Goal: Transaction & Acquisition: Purchase product/service

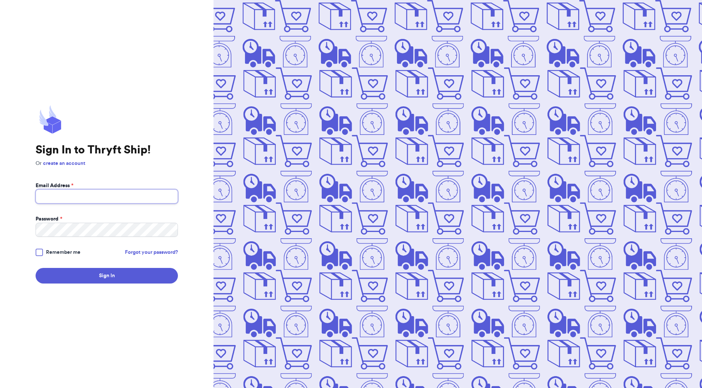
type input "[EMAIL_ADDRESS][DOMAIN_NAME]"
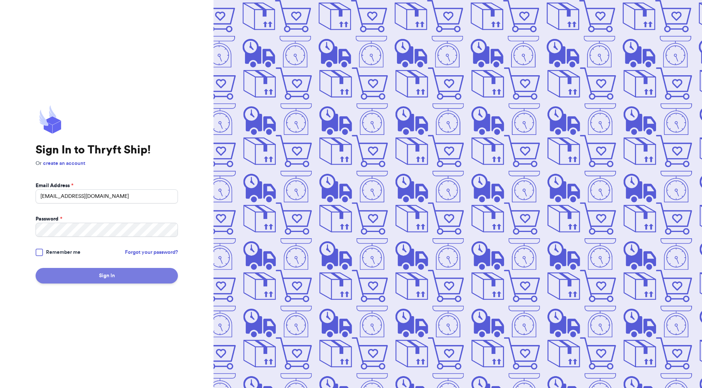
click at [82, 272] on button "Sign In" at bounding box center [107, 276] width 142 height 16
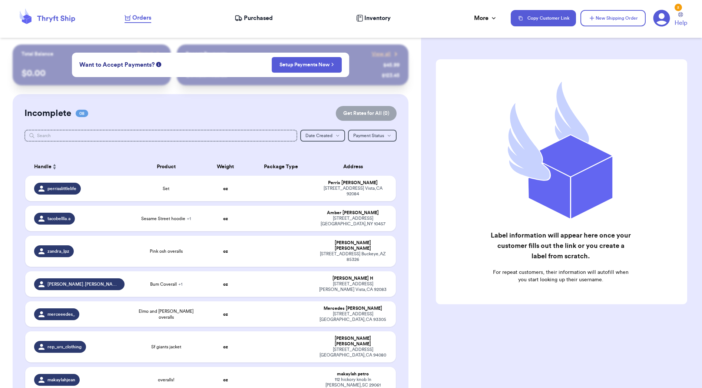
click at [283, 17] on div "Orders Purchased Inventory More Stats Completed Orders Payments Payouts" at bounding box center [313, 18] width 379 height 10
click at [273, 17] on div "Orders Purchased Inventory More Stats Completed Orders Payments Payouts" at bounding box center [313, 18] width 379 height 10
click at [253, 20] on span "Purchased" at bounding box center [258, 18] width 29 height 9
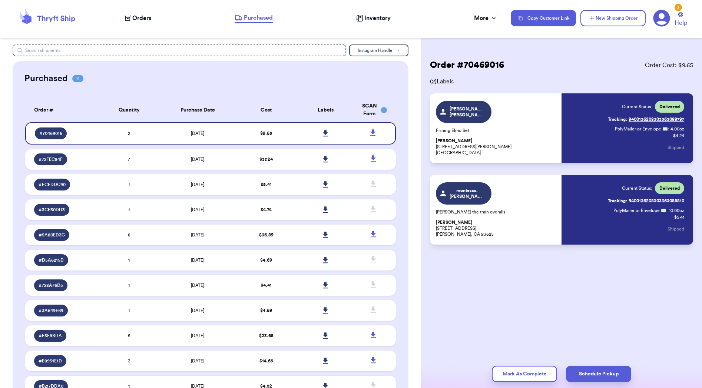
click at [140, 17] on span "Orders" at bounding box center [141, 18] width 19 height 9
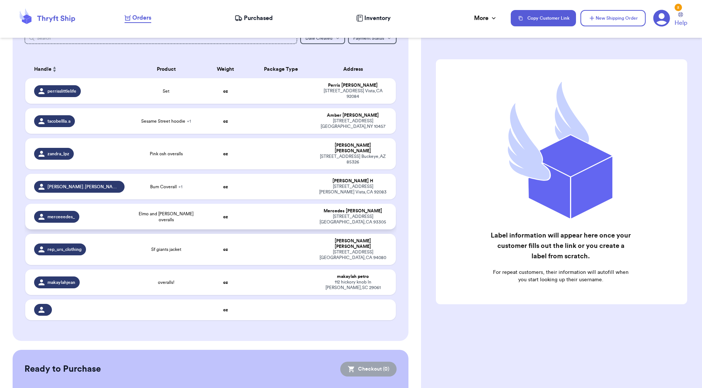
scroll to position [96, 0]
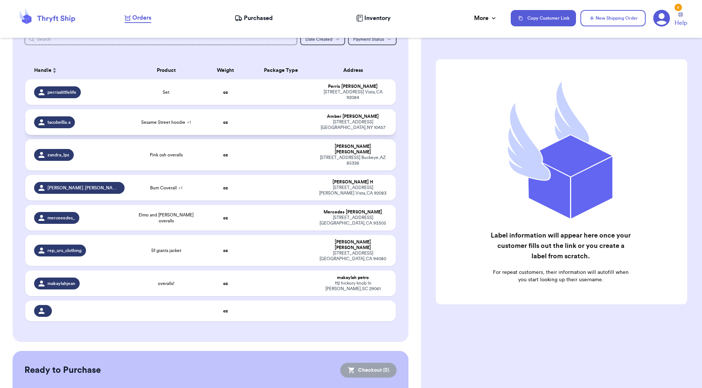
click at [182, 125] on span "Sesame Street hoodie + 1" at bounding box center [166, 122] width 50 height 6
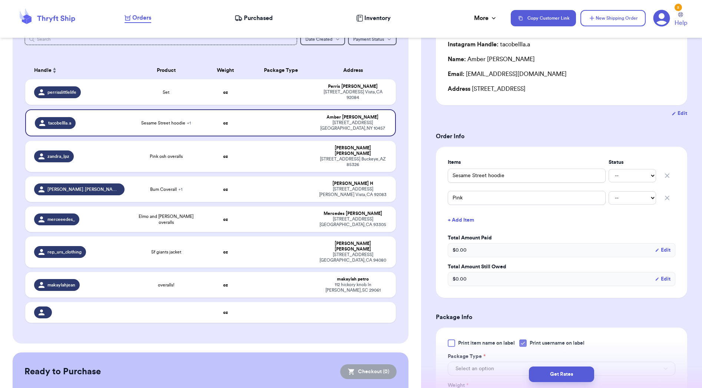
scroll to position [81, 0]
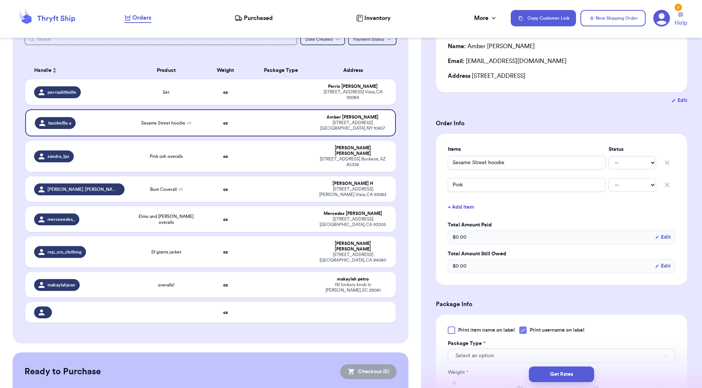
click at [507, 238] on div "$ 0.00 Edit" at bounding box center [560, 237] width 227 height 14
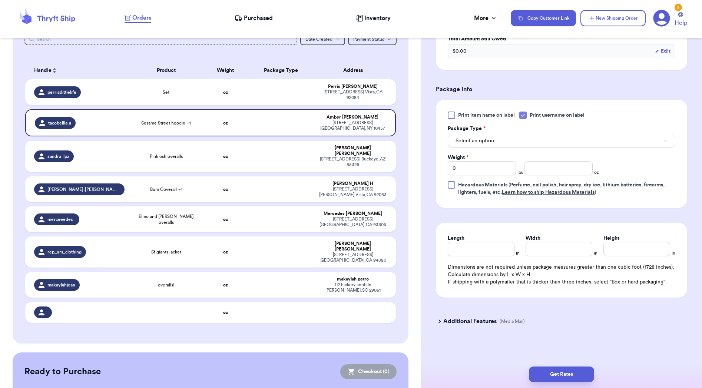
scroll to position [1, 0]
click at [516, 137] on button "Select an option" at bounding box center [560, 141] width 227 height 14
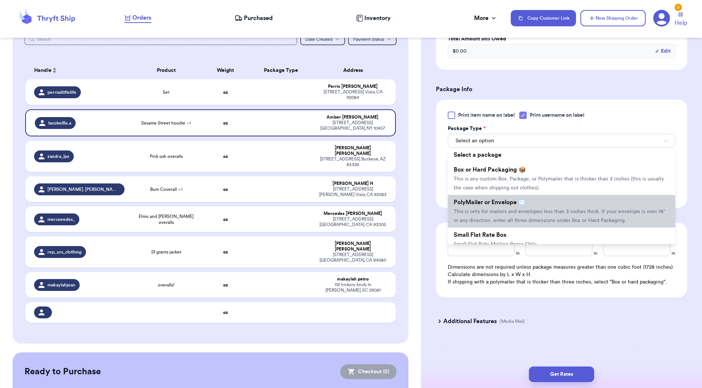
scroll to position [3, 0]
click at [536, 214] on span "This is only for mailers and envelopes less than 3 inches thick. If your envelo…" at bounding box center [559, 215] width 212 height 14
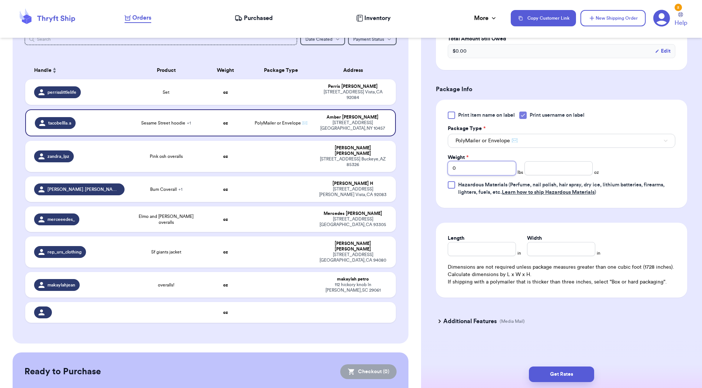
click at [485, 164] on input "0" at bounding box center [481, 168] width 68 height 14
type input "90"
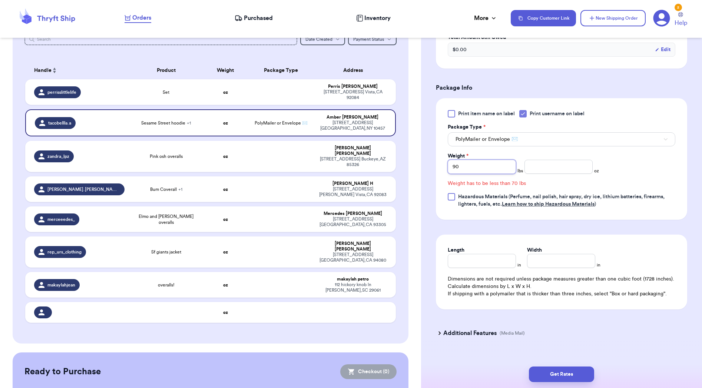
type input "9"
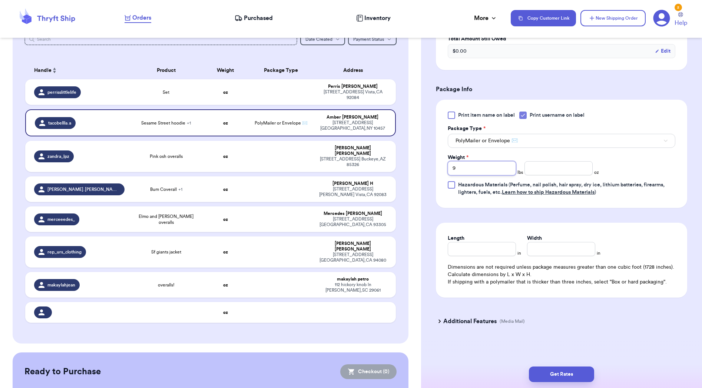
type input "9"
click at [565, 172] on input "number" at bounding box center [558, 168] width 68 height 14
click at [494, 174] on input "9" at bounding box center [481, 168] width 68 height 14
type input "0"
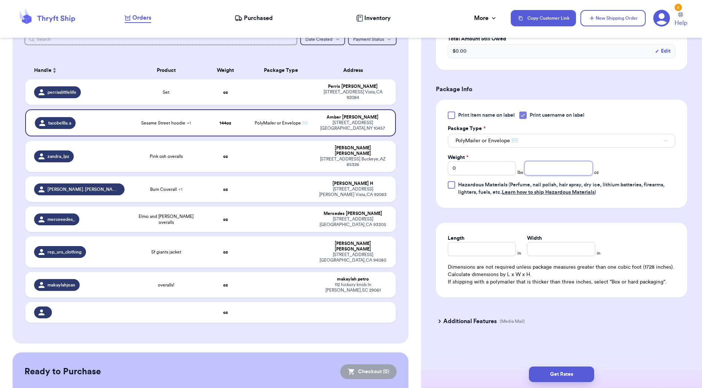
click at [576, 168] on input "number" at bounding box center [558, 168] width 68 height 14
type input "6.5"
type input "6"
type input "8"
type input "9"
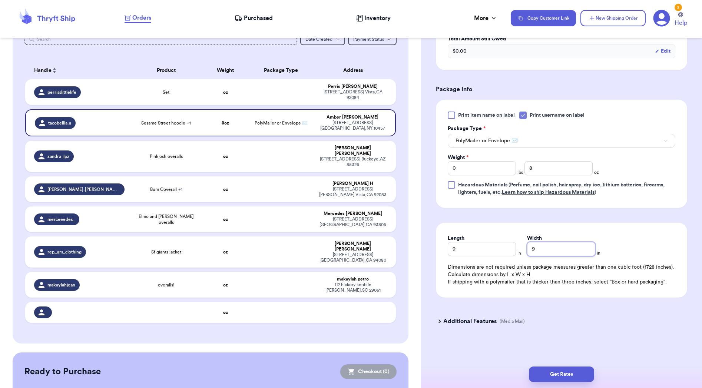
scroll to position [297, 0]
type input "9"
click at [549, 375] on button "Get Rates" at bounding box center [561, 374] width 65 height 16
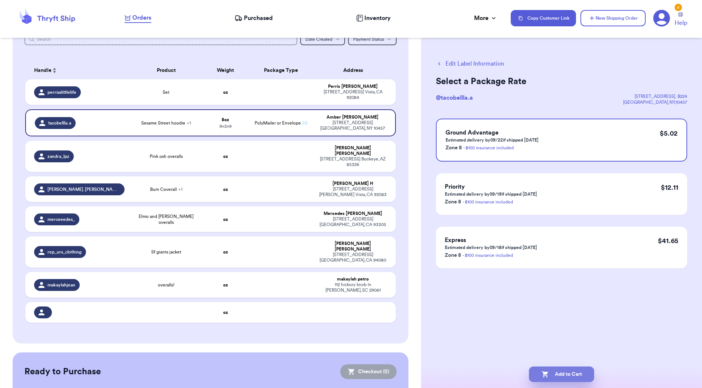
scroll to position [0, 0]
click at [563, 376] on button "Add to Cart" at bounding box center [561, 374] width 65 height 16
checkbox input "true"
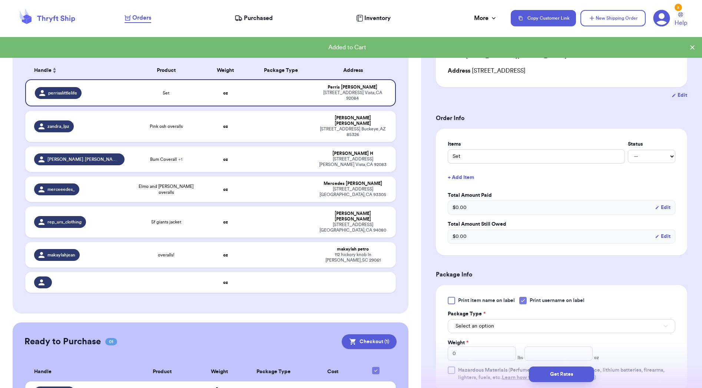
scroll to position [87, 0]
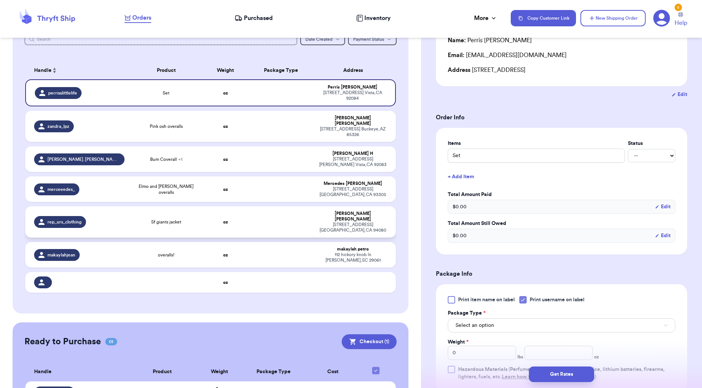
click at [119, 216] on div "rep_urs_clothing" at bounding box center [79, 222] width 90 height 12
type input "Sf giants jacket"
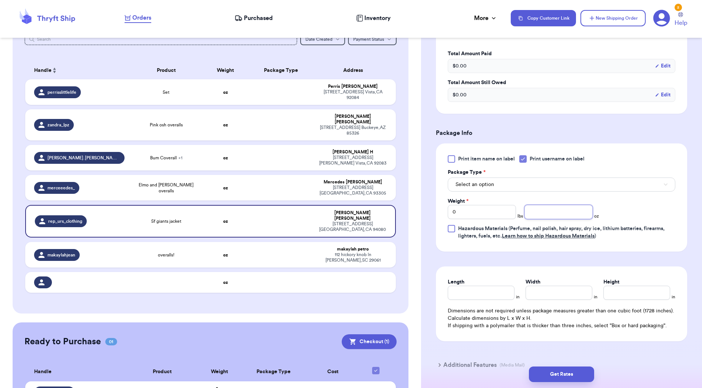
click at [541, 217] on input "number" at bounding box center [558, 212] width 68 height 14
type input "08"
click at [525, 185] on button "Select an option" at bounding box center [560, 183] width 227 height 14
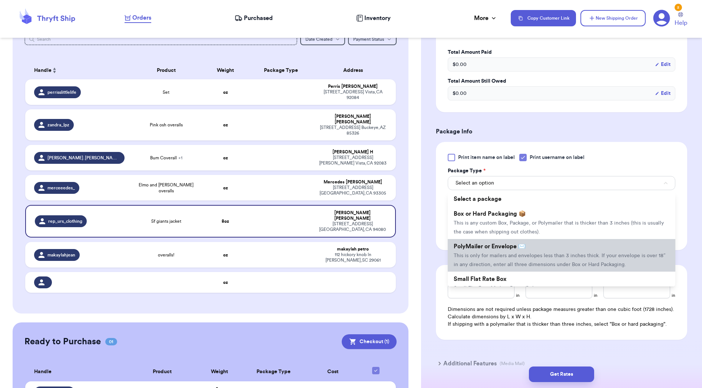
click at [526, 254] on li "PolyMailer or Envelope ✉️ This is only for mailers and envelopes less than 3 in…" at bounding box center [560, 255] width 227 height 33
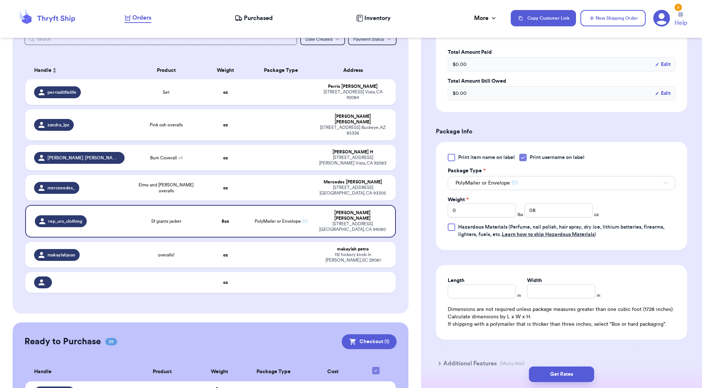
click at [525, 160] on icon at bounding box center [523, 157] width 6 height 6
click at [0, 0] on input "Print username on label" at bounding box center [0, 0] width 0 height 0
click at [491, 289] on input "Length" at bounding box center [481, 291] width 68 height 14
type input "9"
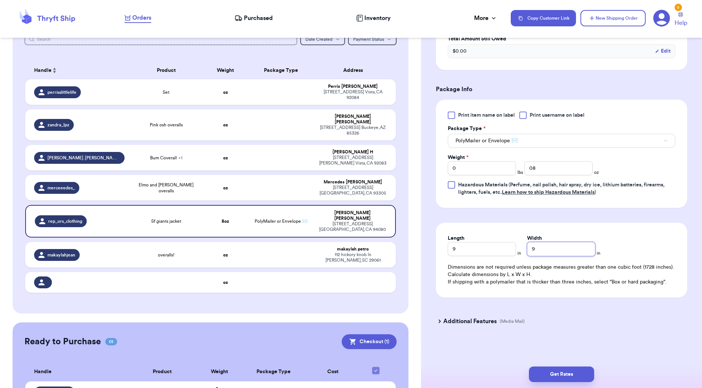
scroll to position [273, 0]
type input "9"
click at [558, 372] on button "Get Rates" at bounding box center [561, 374] width 65 height 16
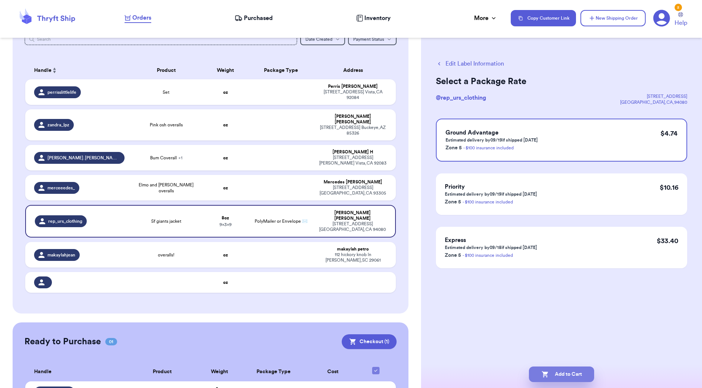
click at [570, 376] on button "Add to Cart" at bounding box center [561, 374] width 65 height 16
checkbox input "true"
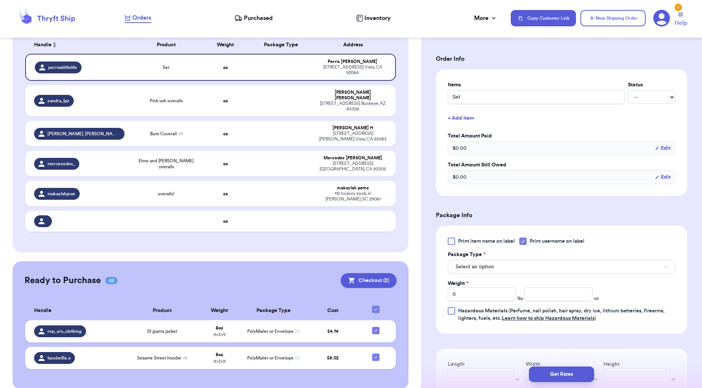
scroll to position [154, 0]
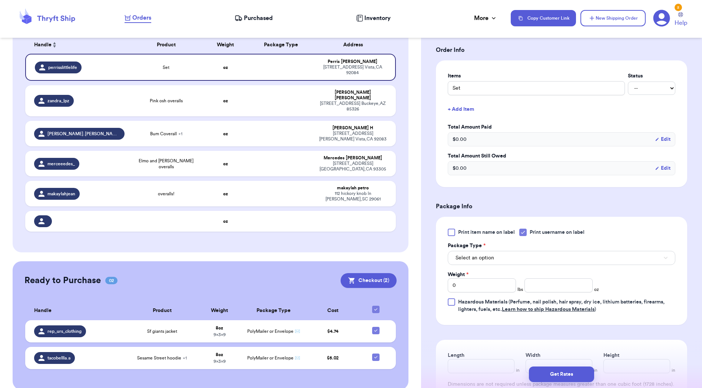
click at [526, 234] on icon at bounding box center [523, 232] width 6 height 6
click at [0, 0] on input "Print username on label" at bounding box center [0, 0] width 0 height 0
click at [507, 254] on button "Select an option" at bounding box center [560, 258] width 227 height 14
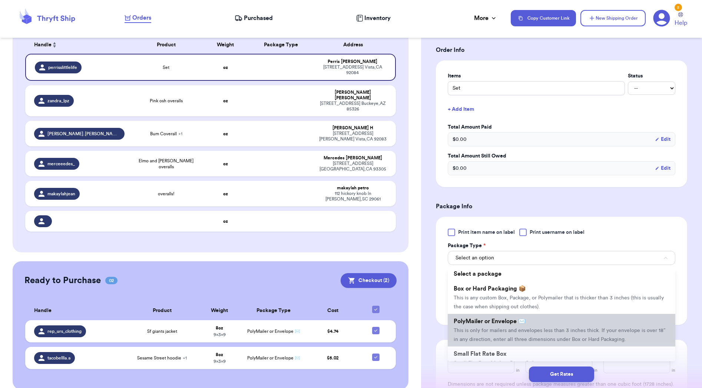
click at [512, 321] on span "PolyMailer or Envelope ✉️" at bounding box center [489, 321] width 72 height 6
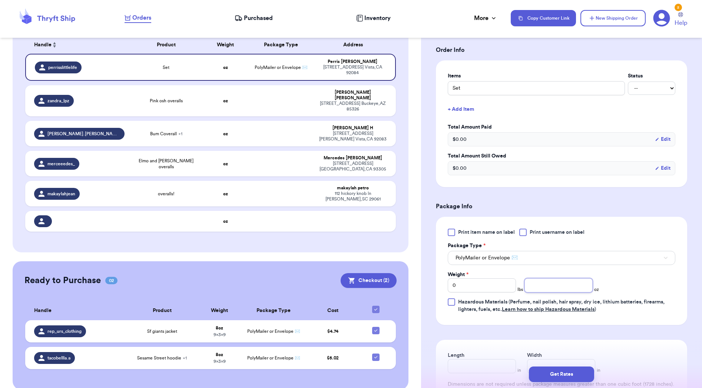
click at [555, 288] on input "number" at bounding box center [558, 285] width 68 height 14
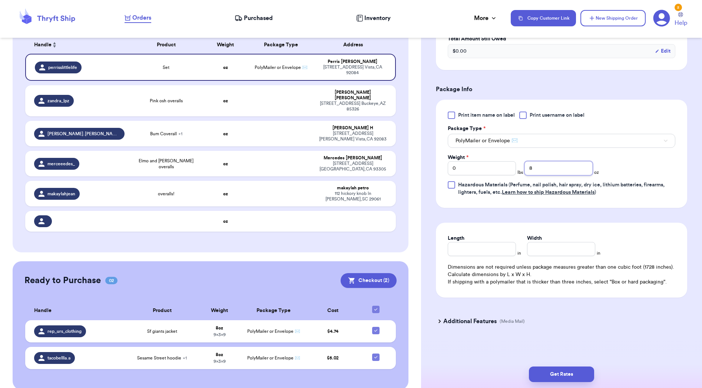
scroll to position [273, 0]
type input "8"
click at [468, 242] on div "Length" at bounding box center [481, 237] width 68 height 7
click at [467, 249] on input "Length" at bounding box center [481, 249] width 68 height 14
type input "9"
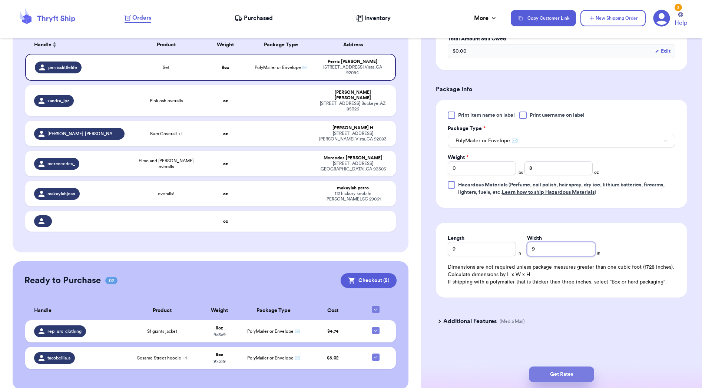
type input "9"
click at [535, 372] on button "Get Rates" at bounding box center [561, 374] width 65 height 16
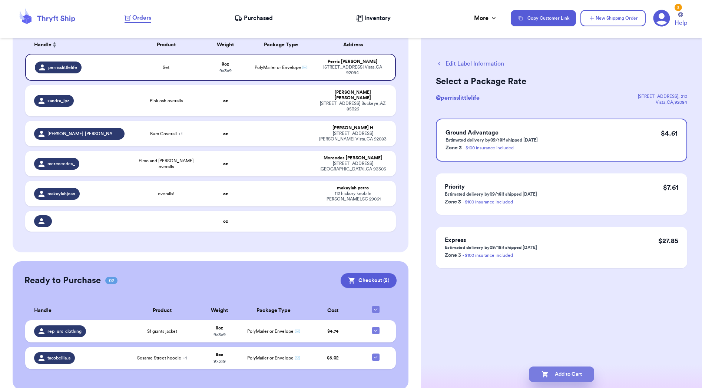
click at [574, 379] on button "Add to Cart" at bounding box center [561, 374] width 65 height 16
checkbox input "true"
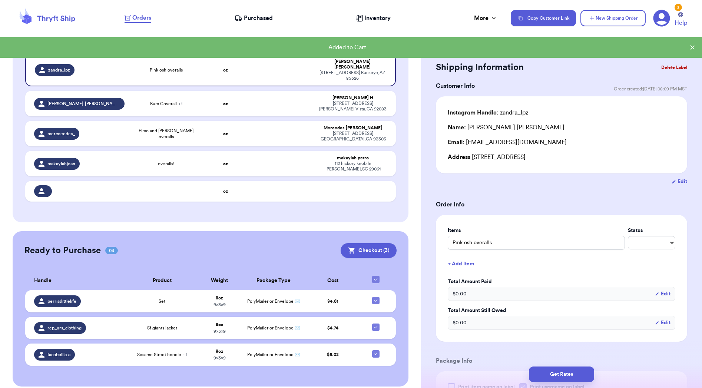
scroll to position [119, 0]
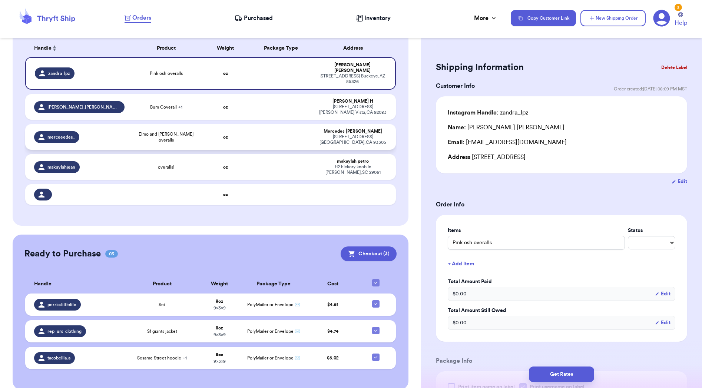
click at [149, 127] on td "Elmo and [PERSON_NAME] overalls" at bounding box center [166, 137] width 74 height 26
type input "Elmo and [PERSON_NAME] overalls"
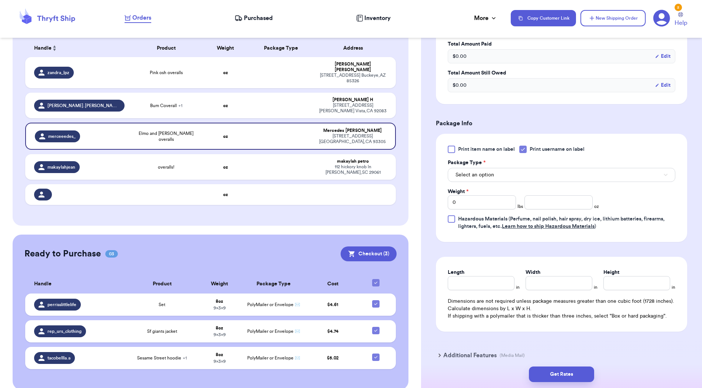
scroll to position [238, 0]
click at [530, 149] on span "Print username on label" at bounding box center [556, 148] width 55 height 7
click at [0, 0] on input "Print username on label" at bounding box center [0, 0] width 0 height 0
click at [536, 165] on div "Package Type *" at bounding box center [560, 162] width 227 height 7
click at [537, 170] on button "Select an option" at bounding box center [560, 174] width 227 height 14
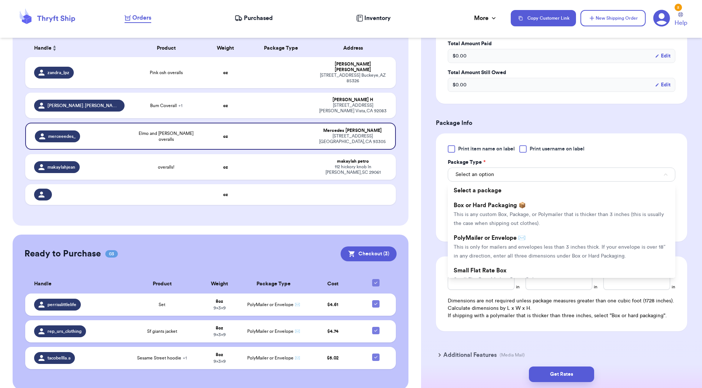
click at [572, 238] on li "PolyMailer or Envelope ✉️ This is only for mailers and envelopes less than 3 in…" at bounding box center [560, 246] width 227 height 33
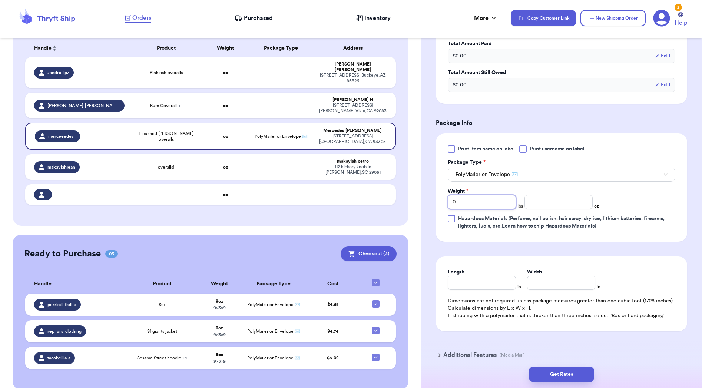
click at [501, 209] on input "0" at bounding box center [481, 202] width 68 height 14
click at [549, 209] on input "number" at bounding box center [558, 202] width 68 height 14
type input "106.4"
type input "0"
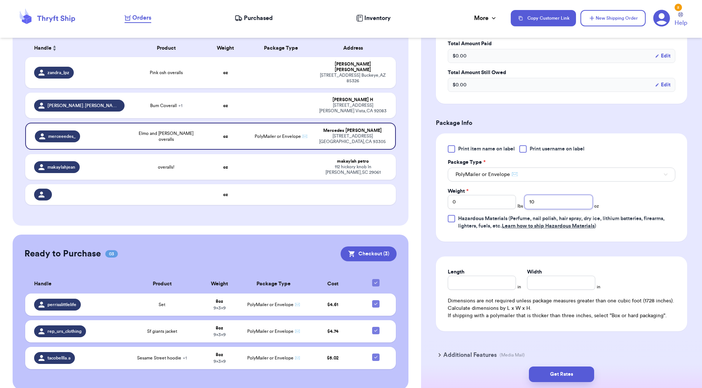
type input "10"
click at [473, 285] on input "Length" at bounding box center [481, 283] width 68 height 14
type input "10"
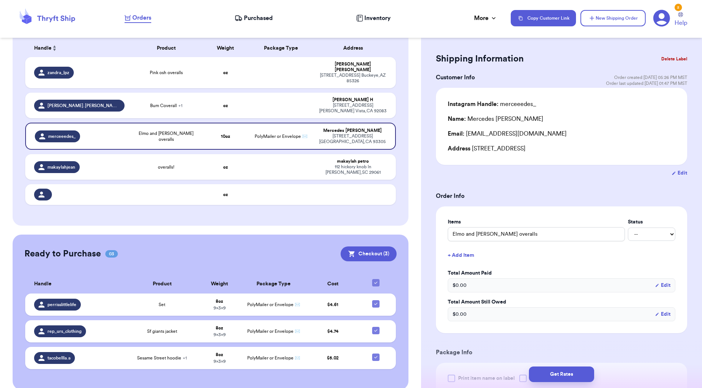
type input "13.3"
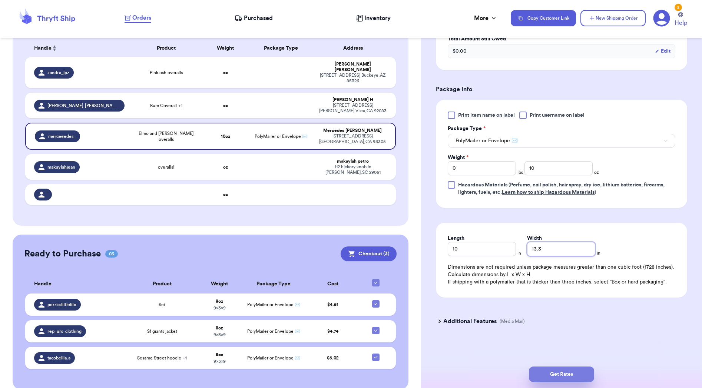
scroll to position [273, 0]
click at [564, 372] on button "Get Rates" at bounding box center [561, 374] width 65 height 16
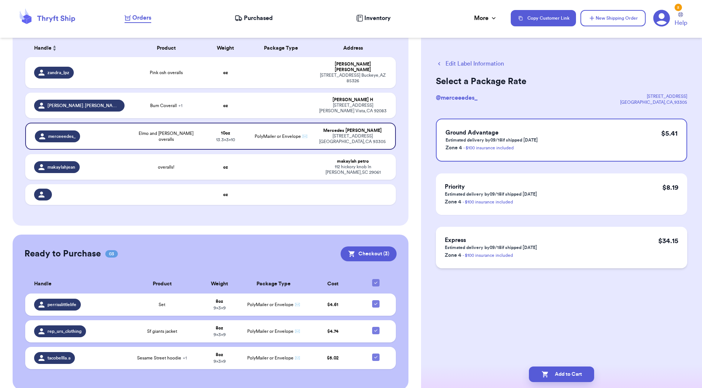
scroll to position [0, 0]
click at [453, 65] on button "Edit Label Information" at bounding box center [470, 63] width 68 height 9
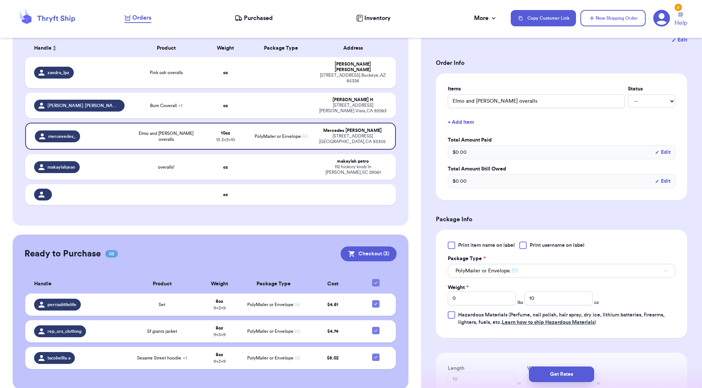
scroll to position [208, 0]
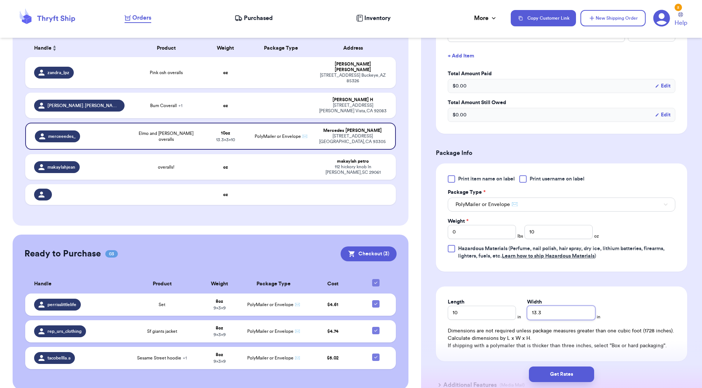
click at [544, 319] on input "13.3" at bounding box center [561, 313] width 68 height 14
type input "10"
click at [547, 375] on button "Get Rates" at bounding box center [561, 374] width 65 height 16
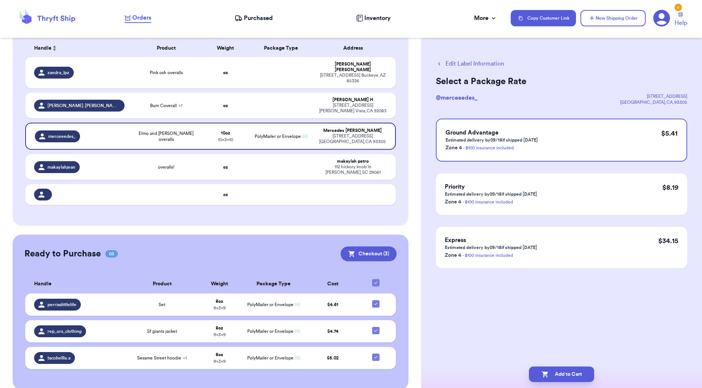
scroll to position [0, 0]
click at [555, 370] on button "Add to Cart" at bounding box center [561, 374] width 65 height 16
checkbox input "true"
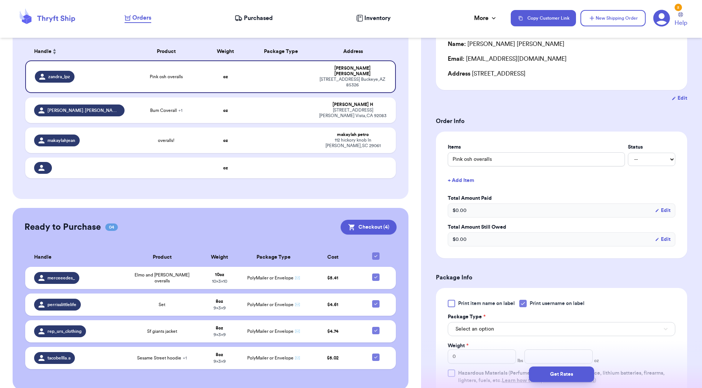
scroll to position [138, 0]
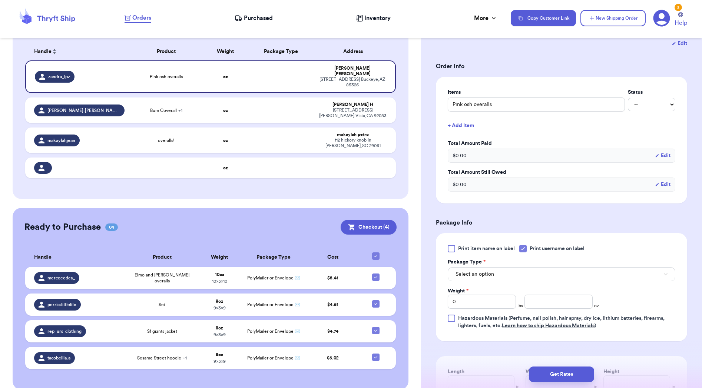
click at [528, 254] on div "Print item name on label Print username on label Package Type * Select an optio…" at bounding box center [560, 287] width 227 height 84
click at [526, 249] on icon at bounding box center [523, 249] width 6 height 6
click at [0, 0] on input "Print username on label" at bounding box center [0, 0] width 0 height 0
click at [533, 272] on button "Select an option" at bounding box center [560, 274] width 227 height 14
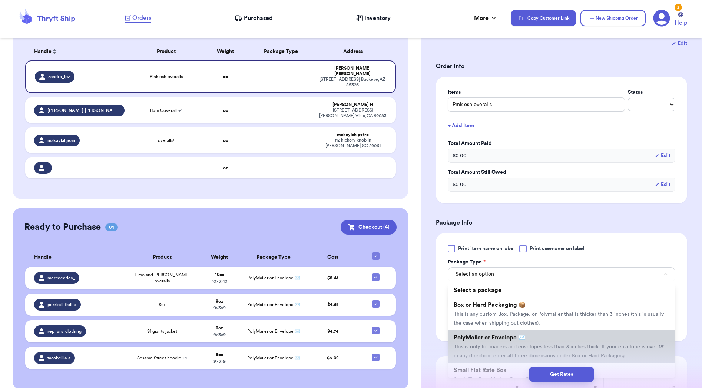
click at [522, 347] on span "This is only for mailers and envelopes less than 3 inches thick. If your envelo…" at bounding box center [559, 351] width 212 height 14
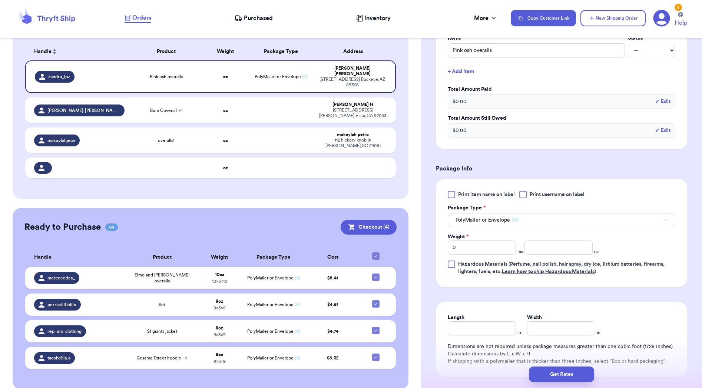
scroll to position [196, 0]
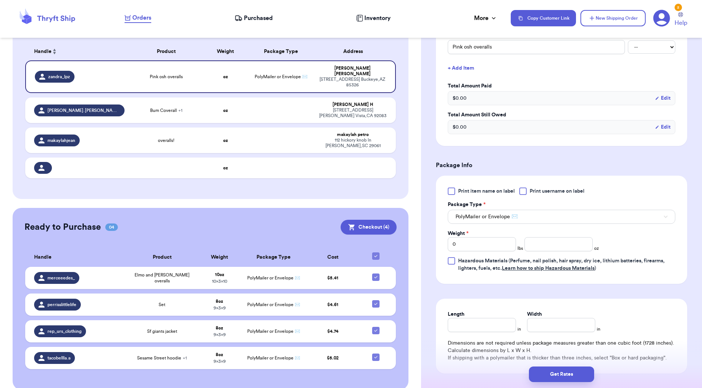
click at [565, 253] on div "Print item name on label Print username on label Package Type * PolyMailer or E…" at bounding box center [560, 229] width 227 height 84
click at [566, 248] on input "number" at bounding box center [558, 244] width 68 height 14
type input "8"
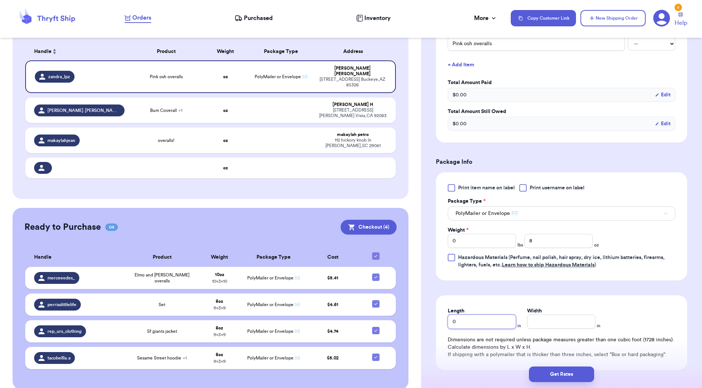
click at [480, 330] on div "Length 0 in Width in Dimensions are not required unless package measures greate…" at bounding box center [561, 332] width 251 height 75
type input "09"
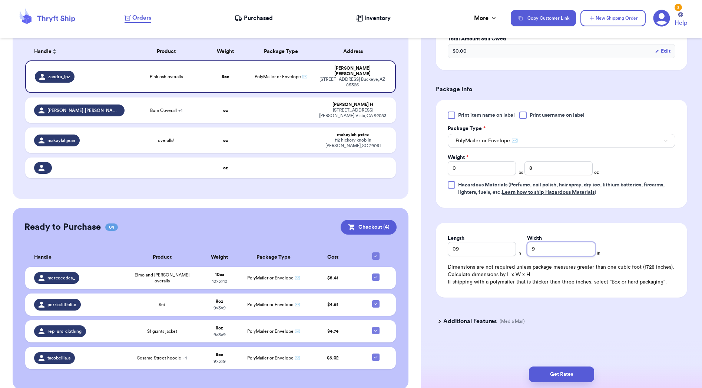
scroll to position [273, 0]
type input "9"
click at [559, 374] on button "Get Rates" at bounding box center [561, 374] width 65 height 16
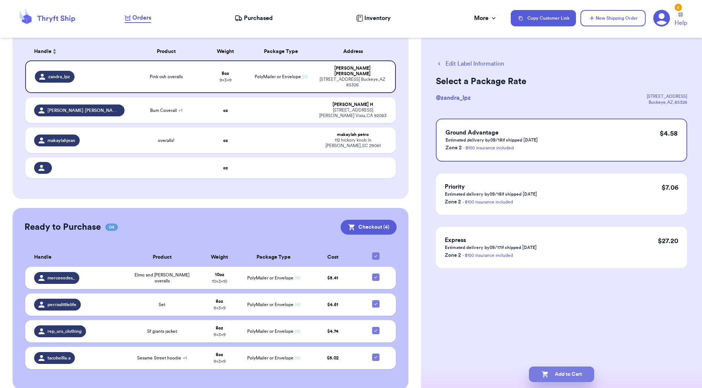
click at [558, 377] on button "Add to Cart" at bounding box center [561, 374] width 65 height 16
checkbox input "true"
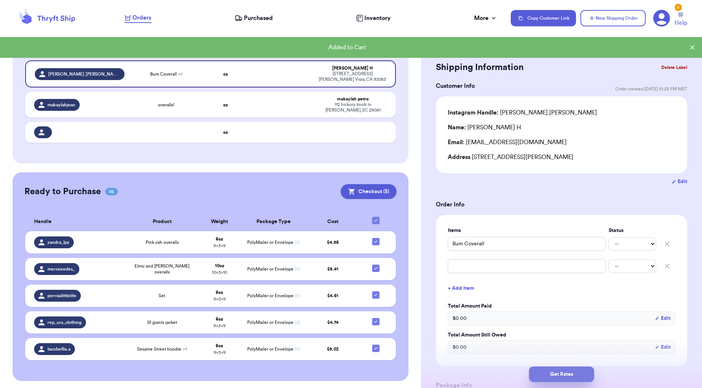
scroll to position [112, 0]
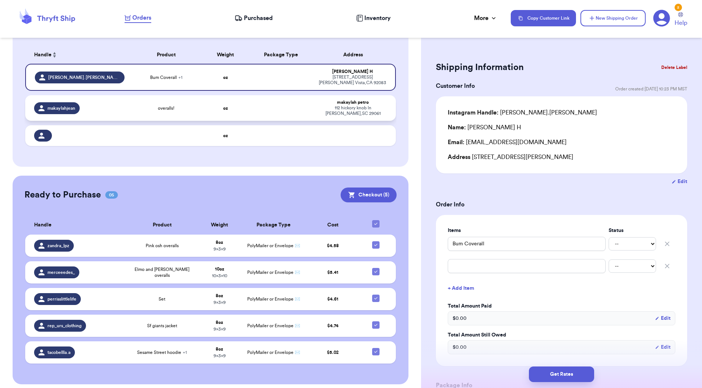
click at [197, 113] on td "overalls!" at bounding box center [166, 108] width 74 height 26
type input "overalls!"
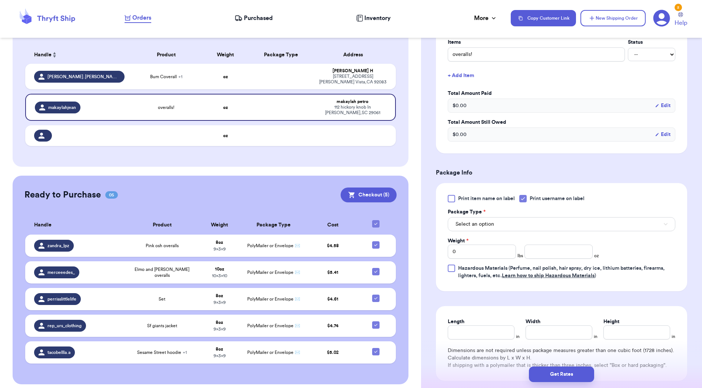
scroll to position [191, 0]
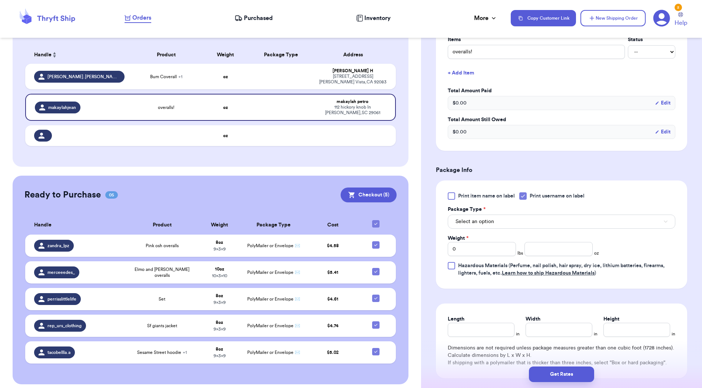
click at [523, 196] on icon at bounding box center [523, 196] width 6 height 6
click at [0, 0] on input "Print username on label" at bounding box center [0, 0] width 0 height 0
click at [541, 225] on button "Select an option" at bounding box center [560, 221] width 227 height 14
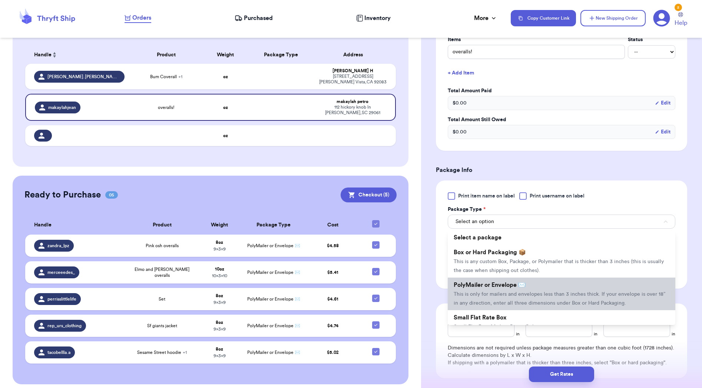
click at [540, 291] on li "PolyMailer or Envelope ✉️ This is only for mailers and envelopes less than 3 in…" at bounding box center [560, 293] width 227 height 33
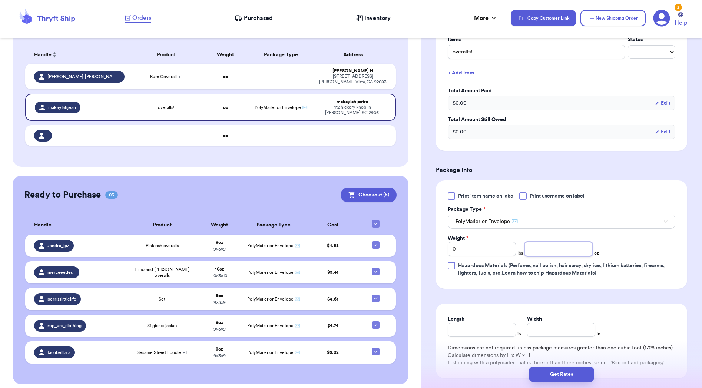
click at [561, 245] on input "number" at bounding box center [558, 249] width 68 height 14
type input "9"
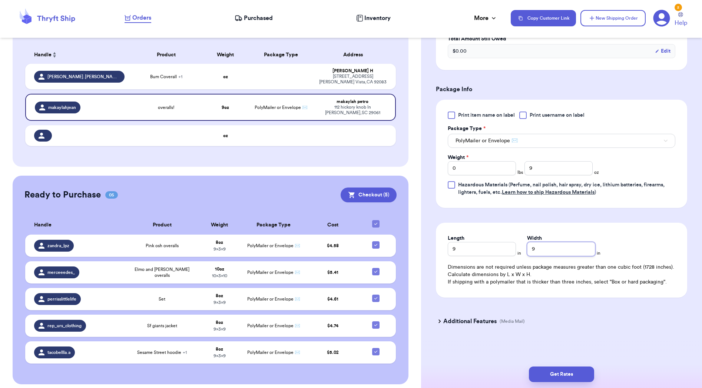
scroll to position [273, 0]
type input "9"
click at [554, 376] on button "Get Rates" at bounding box center [561, 374] width 65 height 16
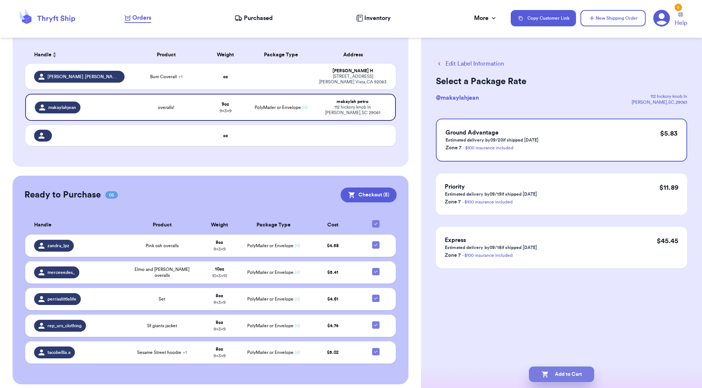
click at [547, 376] on icon "button" at bounding box center [544, 373] width 7 height 7
checkbox input "true"
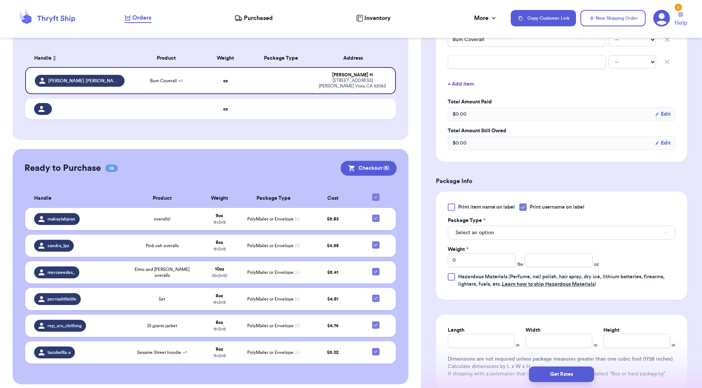
scroll to position [209, 0]
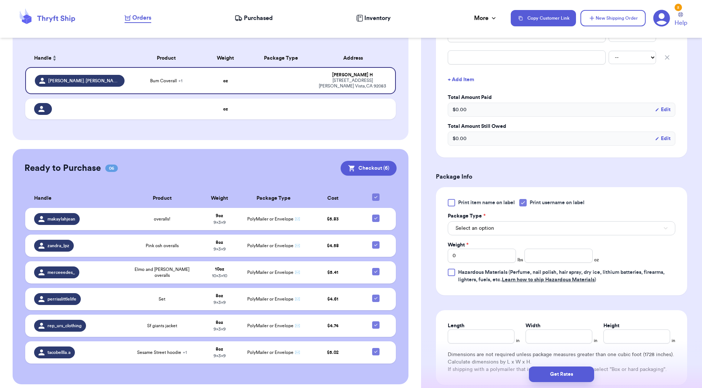
click at [534, 205] on span "Print username on label" at bounding box center [556, 202] width 55 height 7
click at [0, 0] on input "Print username on label" at bounding box center [0, 0] width 0 height 0
click at [526, 226] on button "Select an option" at bounding box center [560, 228] width 227 height 14
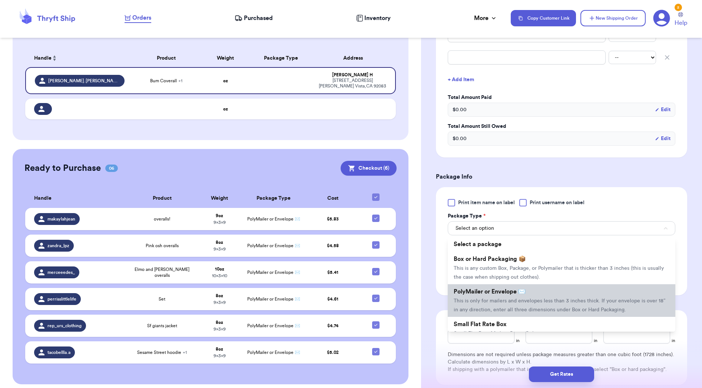
click at [525, 302] on span "This is only for mailers and envelopes less than 3 inches thick. If your envelo…" at bounding box center [559, 305] width 212 height 14
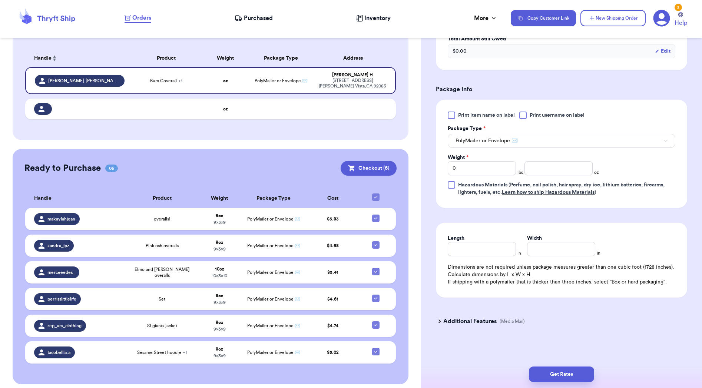
scroll to position [297, 0]
click at [552, 173] on input "number" at bounding box center [558, 168] width 68 height 14
type input "9"
click at [478, 254] on input "Length" at bounding box center [481, 249] width 68 height 14
type input "9"
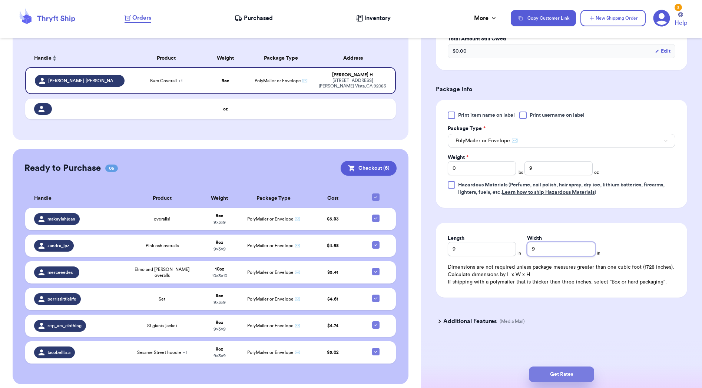
type input "9"
click at [560, 375] on button "Get Rates" at bounding box center [561, 374] width 65 height 16
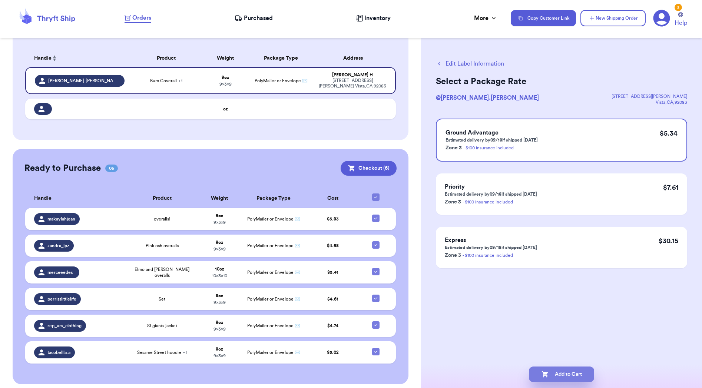
scroll to position [0, 0]
click at [547, 373] on icon "button" at bounding box center [544, 373] width 7 height 7
checkbox input "true"
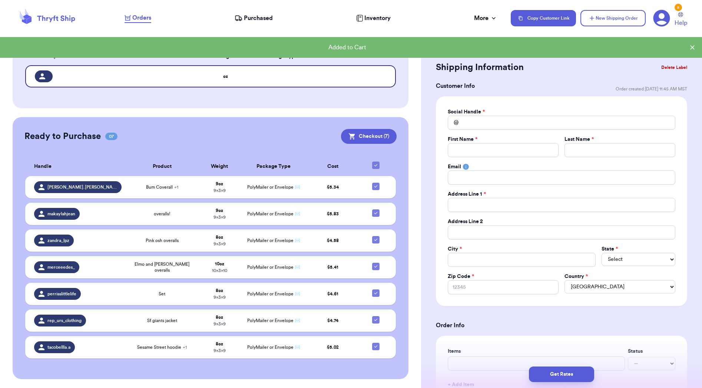
scroll to position [110, 0]
click at [474, 127] on input "Total Amount Paid" at bounding box center [560, 123] width 227 height 14
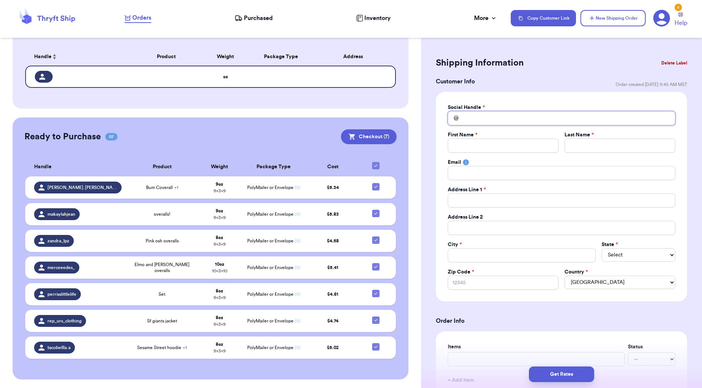
scroll to position [4, 0]
click at [580, 187] on div "Address Line 1 *" at bounding box center [560, 188] width 227 height 7
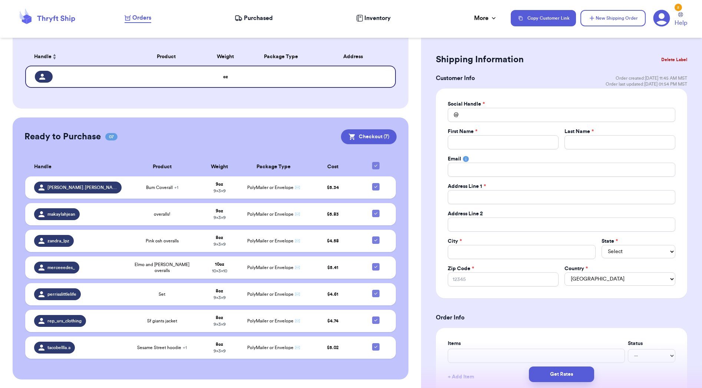
scroll to position [0, 0]
click at [469, 113] on input "Total Amount Paid" at bounding box center [560, 114] width 227 height 14
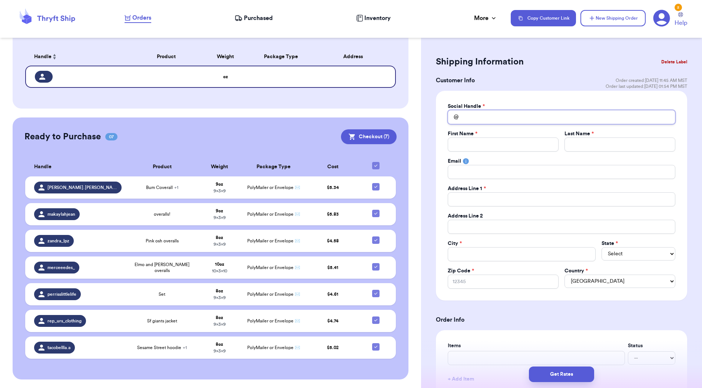
scroll to position [5, 0]
type input "_"
type input "_M"
type input "_ME"
type input "_MEL"
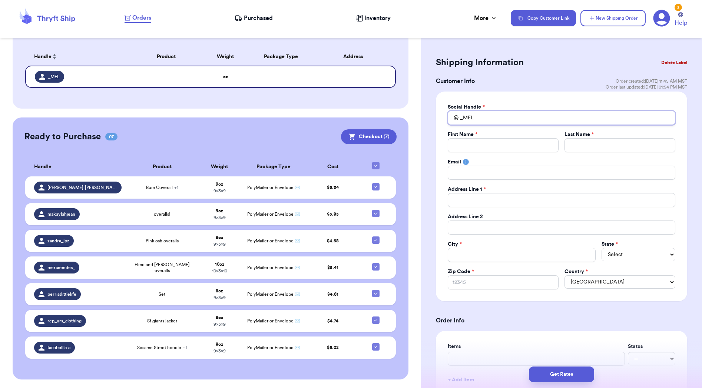
type input "_MELA"
type input "_MELAN"
type input "_MELANI"
type input "_MELANIE"
type input "_MELANIE."
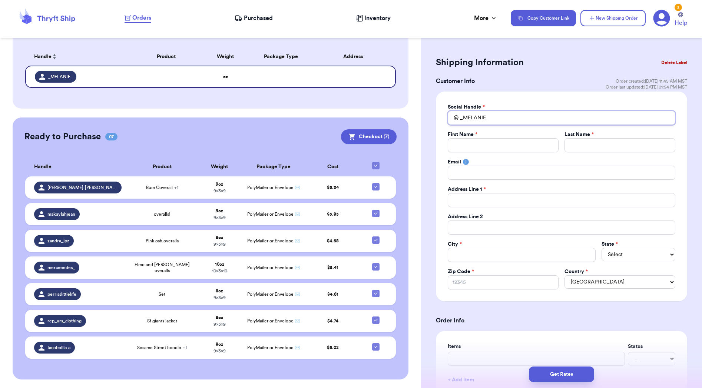
type input "_MELANIE.J"
type input "_MELANIE.JA"
type input "_MELANIE.JAI"
type input "_MELANIE.JAIM"
type input "_MELANIE.[PERSON_NAME]"
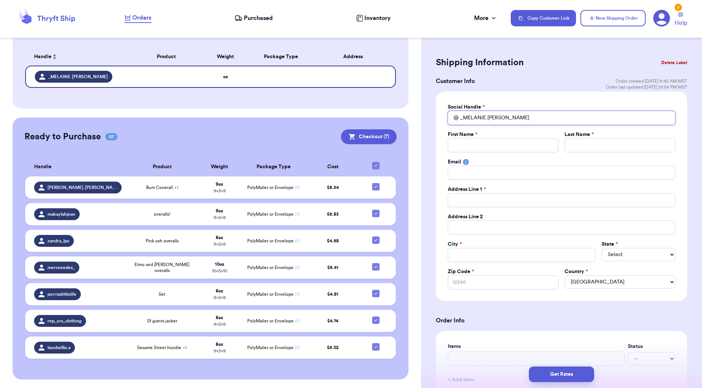
type input "_MELANIE.[PERSON_NAME]"
type input "M"
type input "MR"
type input "M"
type input "ME"
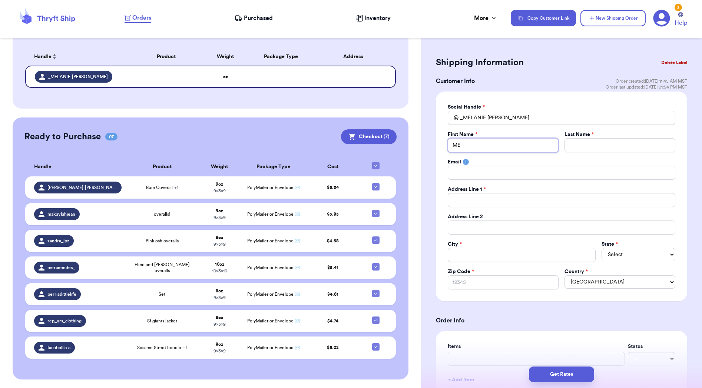
type input "[PERSON_NAME]"
type input "MELA"
type input "MELAN"
type input "[PERSON_NAME]"
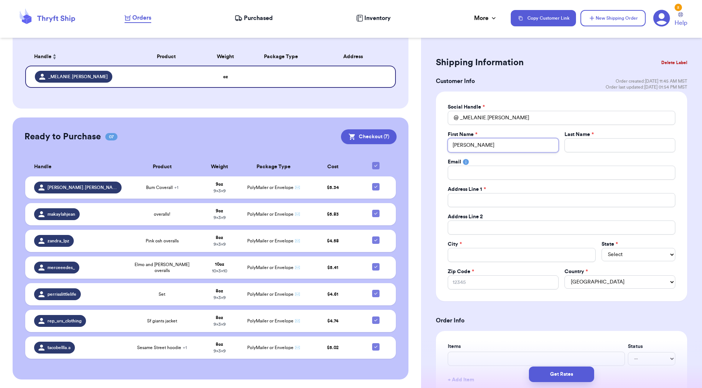
type input "[PERSON_NAME]"
type input "J"
type input "[PERSON_NAME]"
type input "JAI"
type input "JAIM"
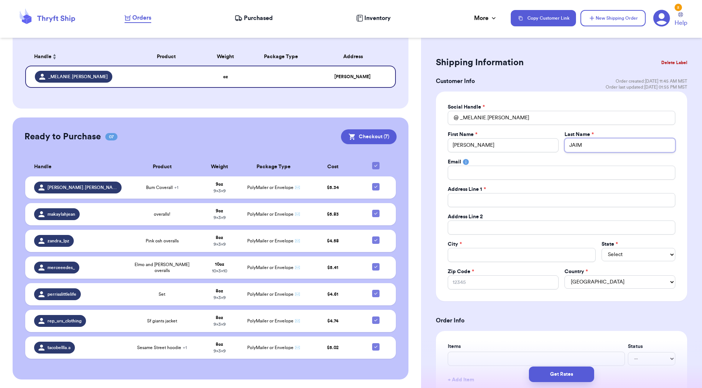
type input "[PERSON_NAME]"
click at [467, 163] on rect at bounding box center [466, 162] width 6 height 6
type input "1"
type input "14"
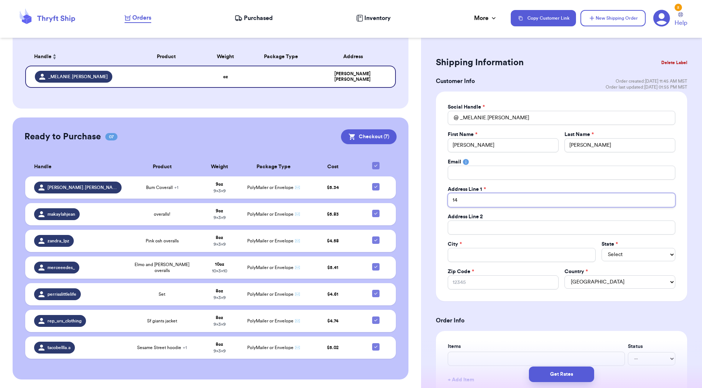
type input "145"
type input "1458"
type input "14581"
type input "14581 W"
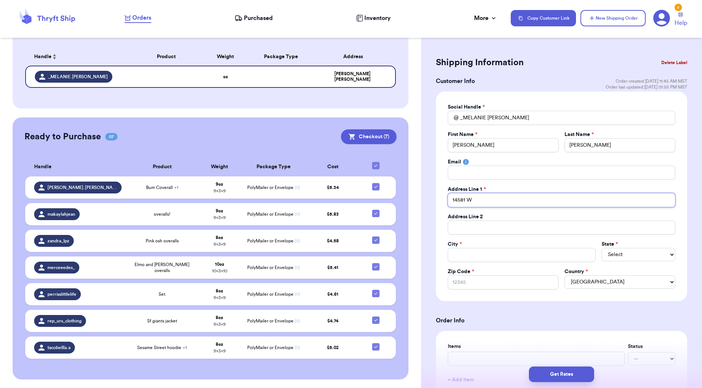
type input "14581 W"
type input "14581 W O"
type input "14581 W [GEOGRAPHIC_DATA]"
type input "14581 W ORA"
type input "14581 W ORAN"
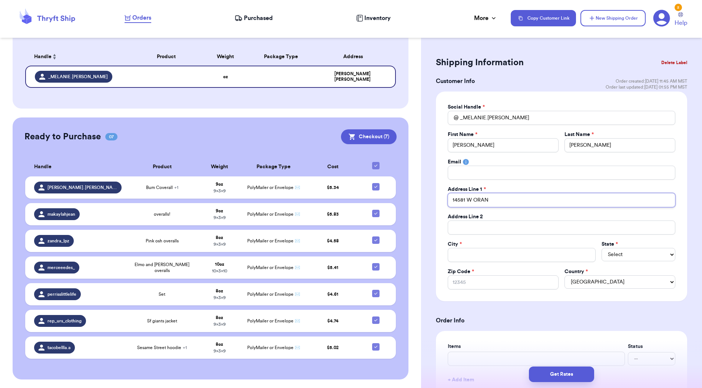
type input "14581 W ORANG"
type input "14581 W ORANGE"
type input "14581 W ORANGE D"
type input "[STREET_ADDRESS]"
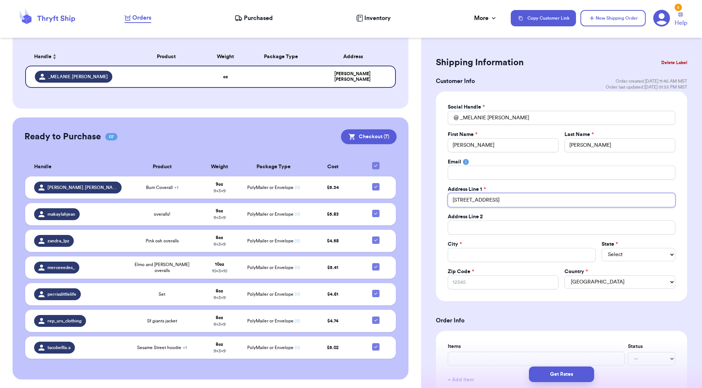
scroll to position [0, 0]
type input "[STREET_ADDRESS]"
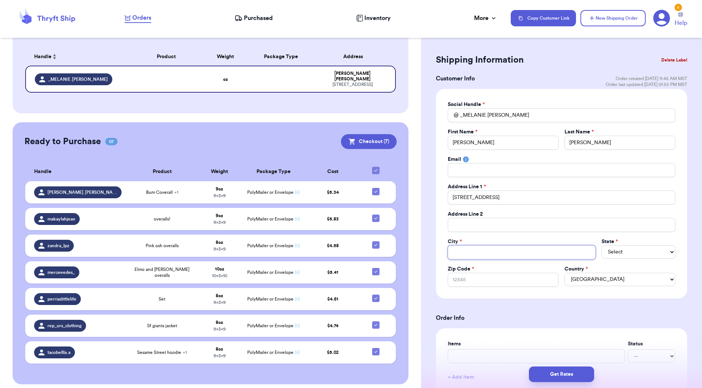
scroll to position [0, 0]
type input "L"
type input "LI"
type input "LIT"
type input "LITC"
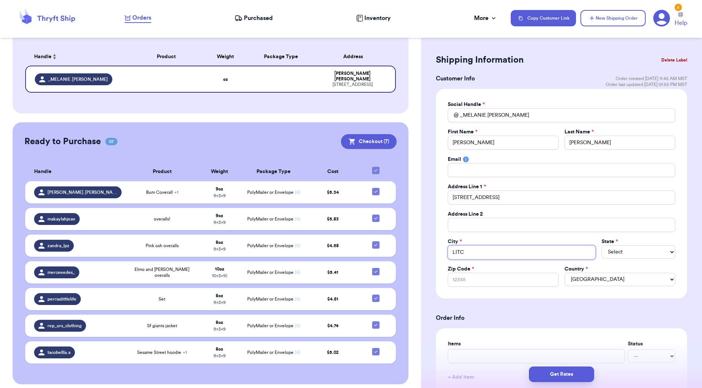
type input "[PERSON_NAME]"
type input "LITCHF"
type input "LITCHFI"
type input "LITCHFIE"
type input "LITCHFIEL"
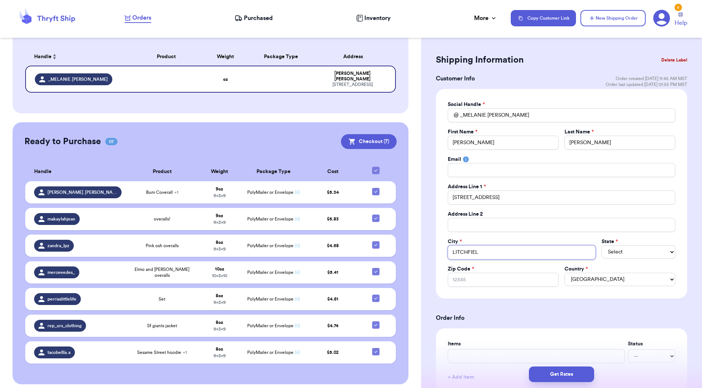
type input "LITCHFIELD"
type input "LITCHFIELD P"
type input "LITCHFIELD PA"
type input "LITCHFIELD PAR"
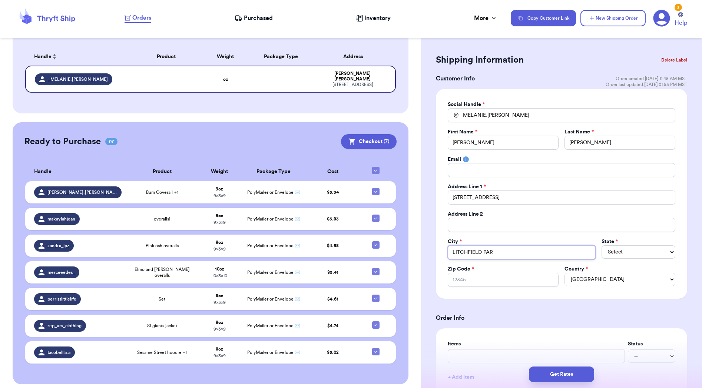
type input "[GEOGRAPHIC_DATA]"
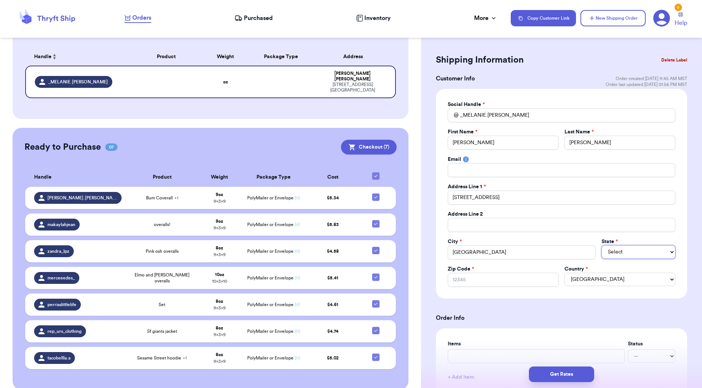
select select "AZ"
type input "8"
type input "85"
type input "853"
type input "8534"
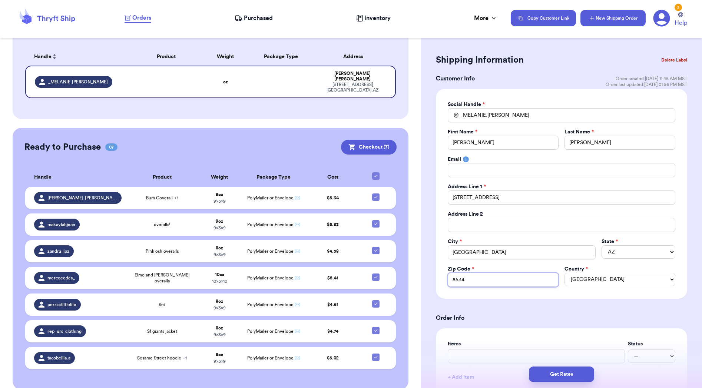
type input "85340"
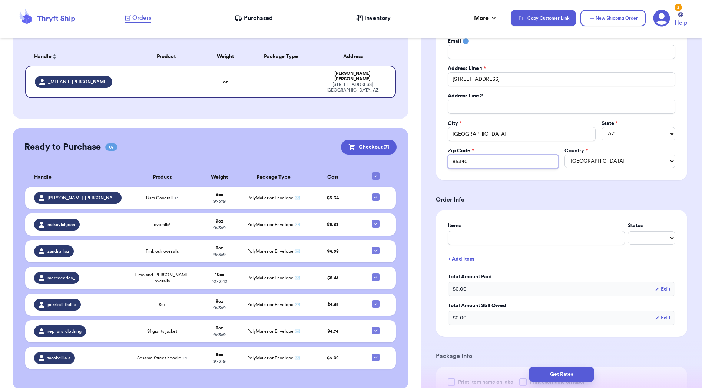
scroll to position [128, 0]
type input "85340"
drag, startPoint x: 267, startPoint y: 326, endPoint x: 262, endPoint y: 345, distance: 19.5
click at [266, 336] on td "PolyMailer or Envelope ✉️" at bounding box center [273, 331] width 65 height 22
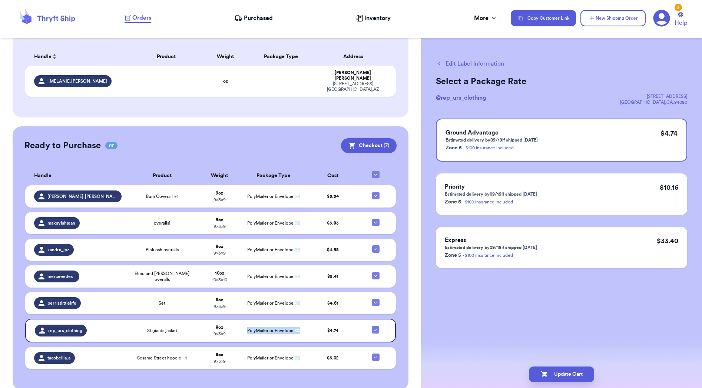
scroll to position [0, 0]
drag, startPoint x: 111, startPoint y: 81, endPoint x: 117, endPoint y: 95, distance: 14.9
click at [115, 87] on div "_MELANIE.[PERSON_NAME]" at bounding box center [79, 81] width 90 height 12
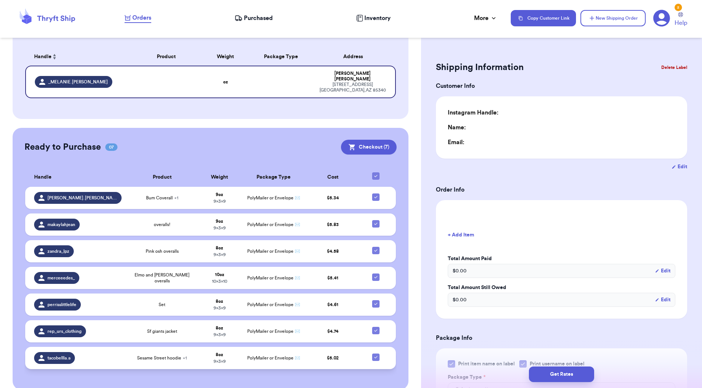
type input "0"
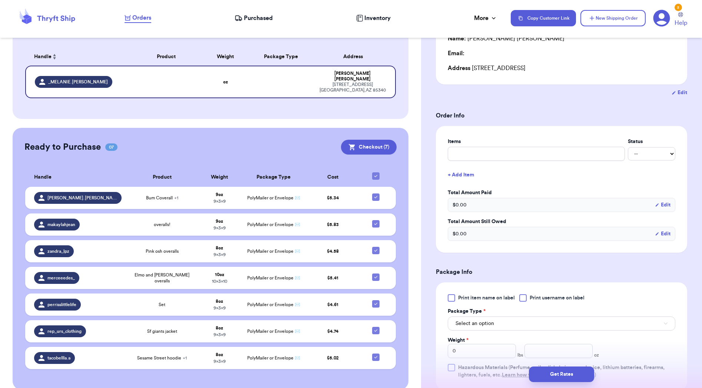
scroll to position [91, 0]
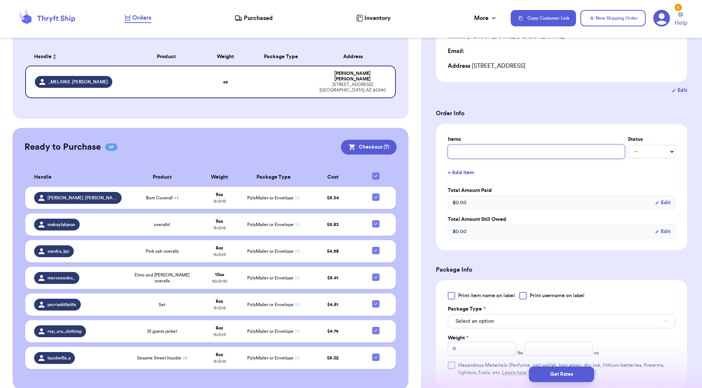
click at [493, 158] on input "text" at bounding box center [535, 151] width 177 height 14
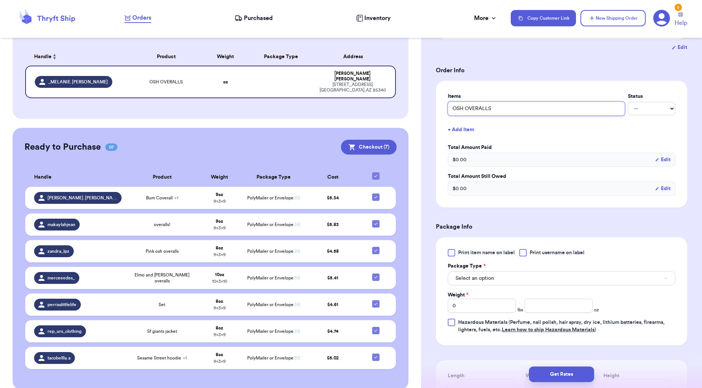
scroll to position [137, 0]
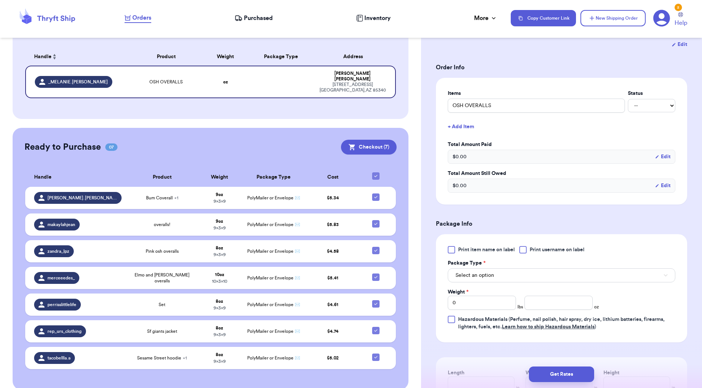
click at [544, 281] on button "Select an option" at bounding box center [560, 275] width 227 height 14
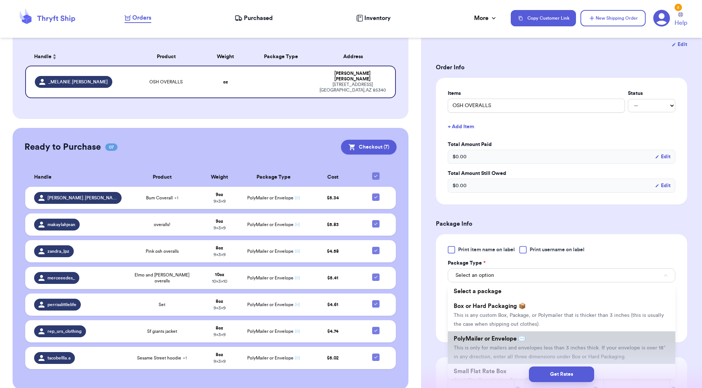
click at [554, 340] on li "PolyMailer or Envelope ✉️ This is only for mailers and envelopes less than 3 in…" at bounding box center [560, 347] width 227 height 33
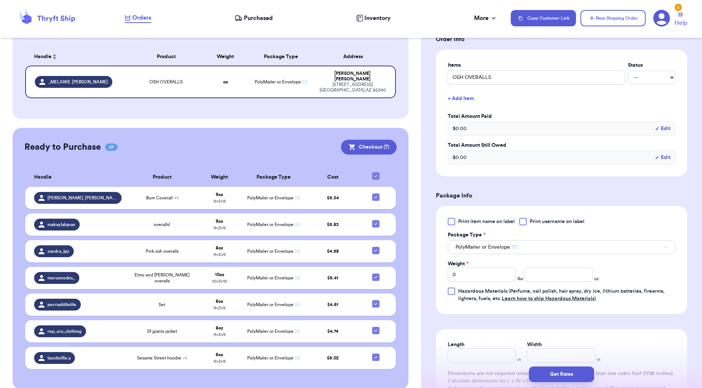
scroll to position [214, 0]
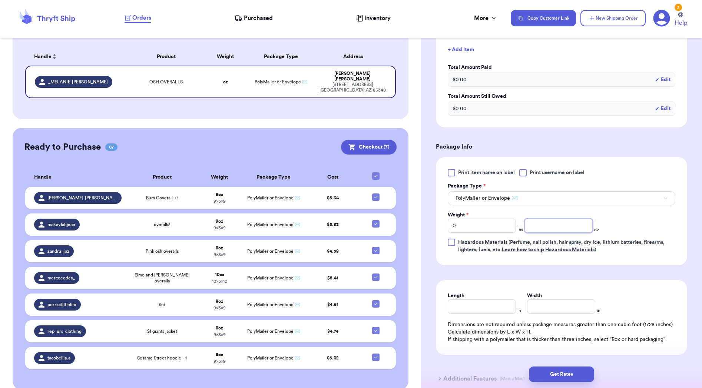
click at [550, 232] on input "number" at bounding box center [558, 226] width 68 height 14
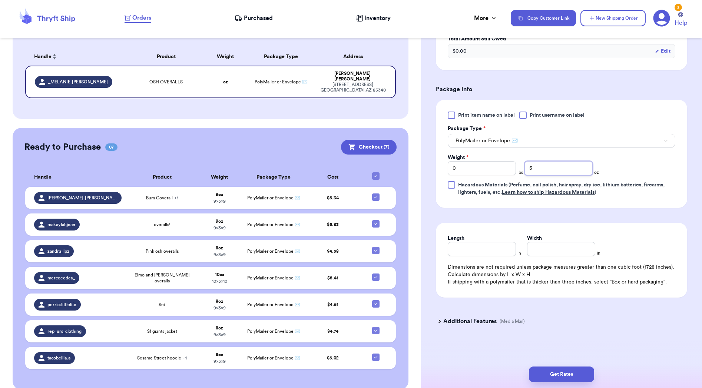
scroll to position [273, 0]
click at [466, 253] on input "Length" at bounding box center [481, 249] width 68 height 14
click at [570, 375] on button "Get Rates" at bounding box center [561, 374] width 65 height 16
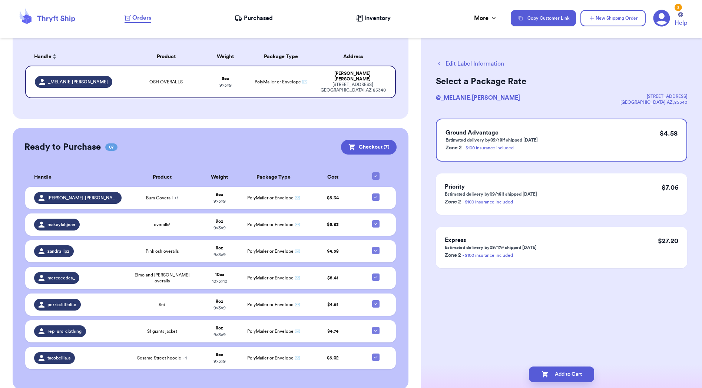
scroll to position [0, 0]
click at [574, 370] on button "Add to Cart" at bounding box center [561, 374] width 65 height 16
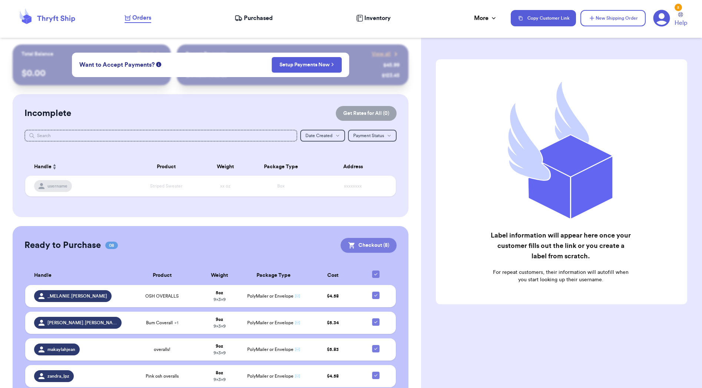
click at [356, 249] on button "Checkout ( 8 )" at bounding box center [368, 245] width 56 height 15
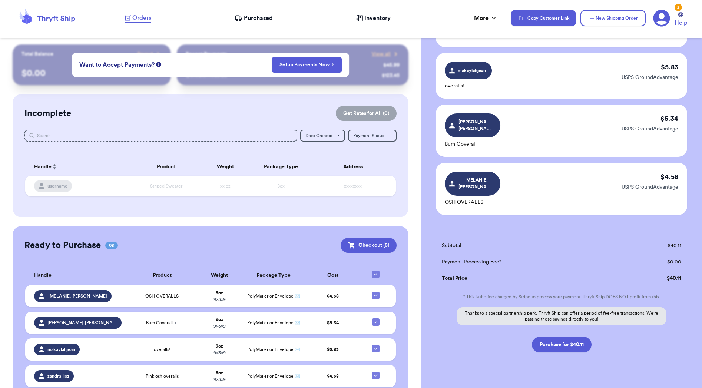
scroll to position [300, 0]
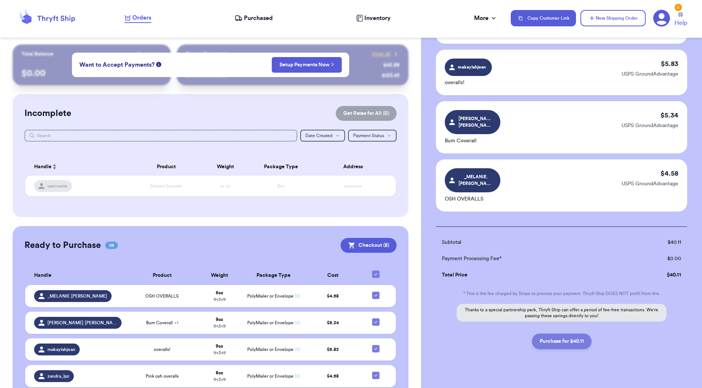
click at [569, 333] on button "Purchase for $40.11" at bounding box center [562, 341] width 60 height 16
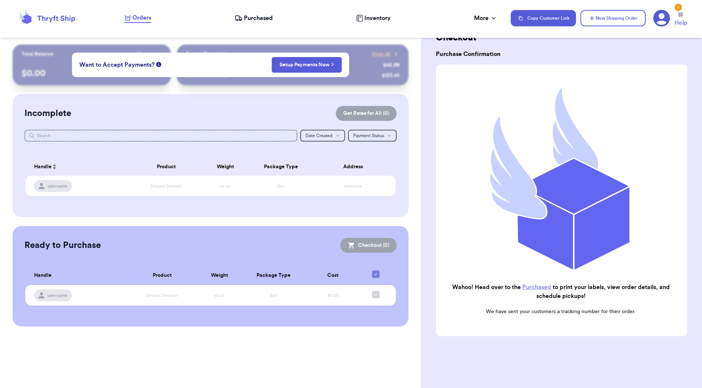
scroll to position [0, 0]
click at [529, 288] on link "Purchased" at bounding box center [536, 287] width 29 height 6
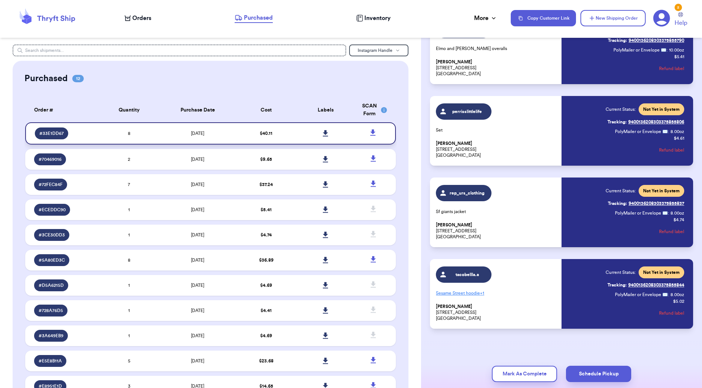
click at [325, 142] on link at bounding box center [325, 133] width 16 height 16
click at [326, 136] on icon at bounding box center [325, 133] width 5 height 6
